Goal: Task Accomplishment & Management: Manage account settings

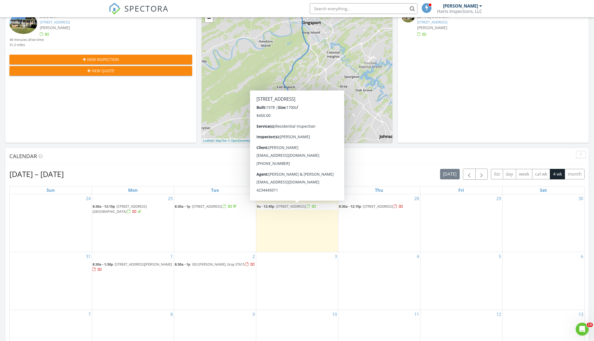
click at [292, 205] on span "[STREET_ADDRESS]" at bounding box center [291, 206] width 30 height 5
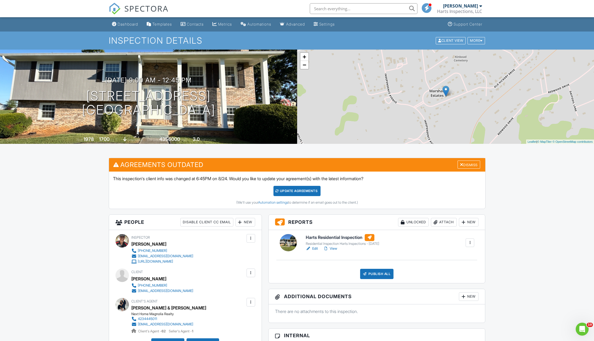
scroll to position [50, 0]
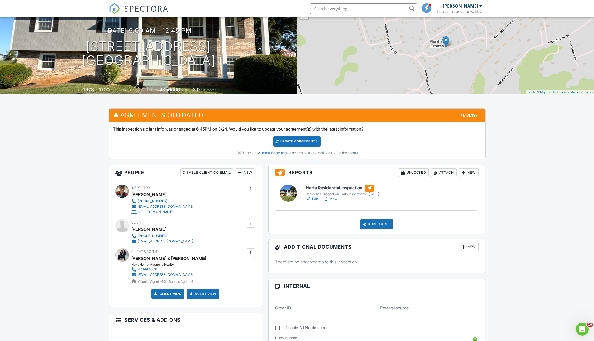
click at [315, 197] on link "Edit" at bounding box center [312, 198] width 12 height 5
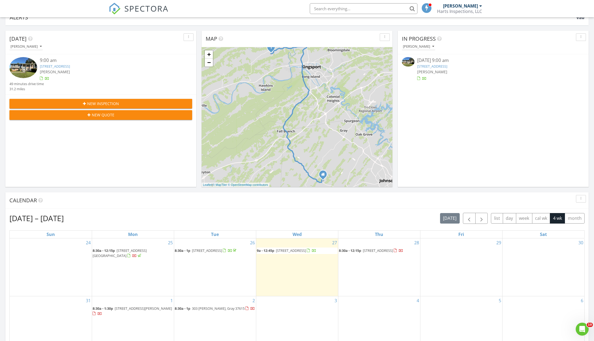
scroll to position [83, 0]
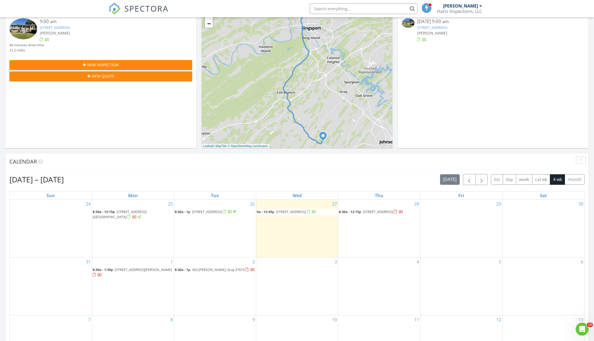
click at [291, 211] on span "417 Old Hickory Cir, Mount Carmel 37645" at bounding box center [291, 211] width 30 height 5
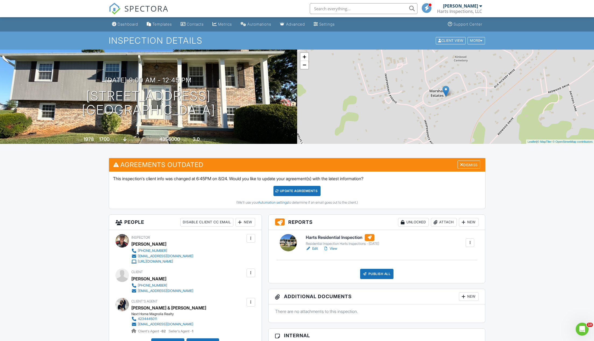
click at [336, 249] on link "View" at bounding box center [330, 248] width 14 height 5
